Goal: Check status

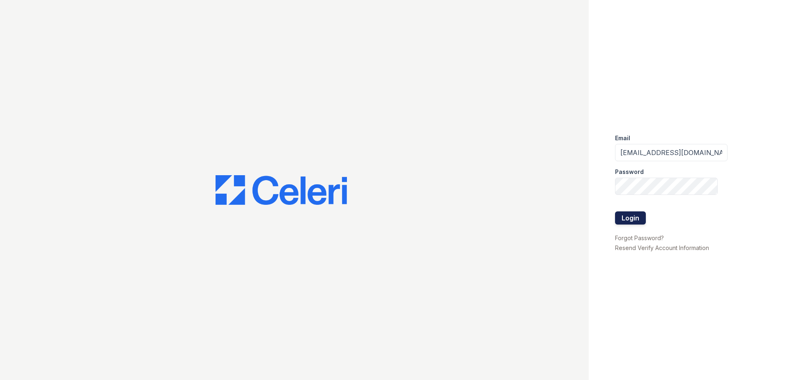
click at [623, 219] on button "Login" at bounding box center [630, 217] width 31 height 13
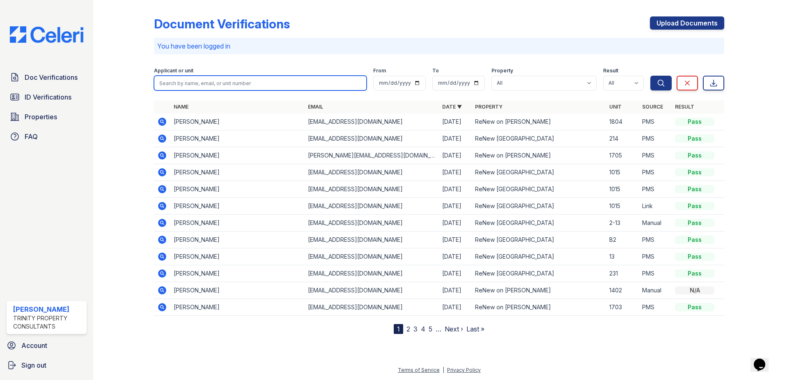
click at [219, 85] on input "search" at bounding box center [260, 83] width 213 height 15
type input "[PERSON_NAME]"
click at [651, 76] on button "Search" at bounding box center [661, 83] width 21 height 15
